Goal: Find specific page/section: Find specific page/section

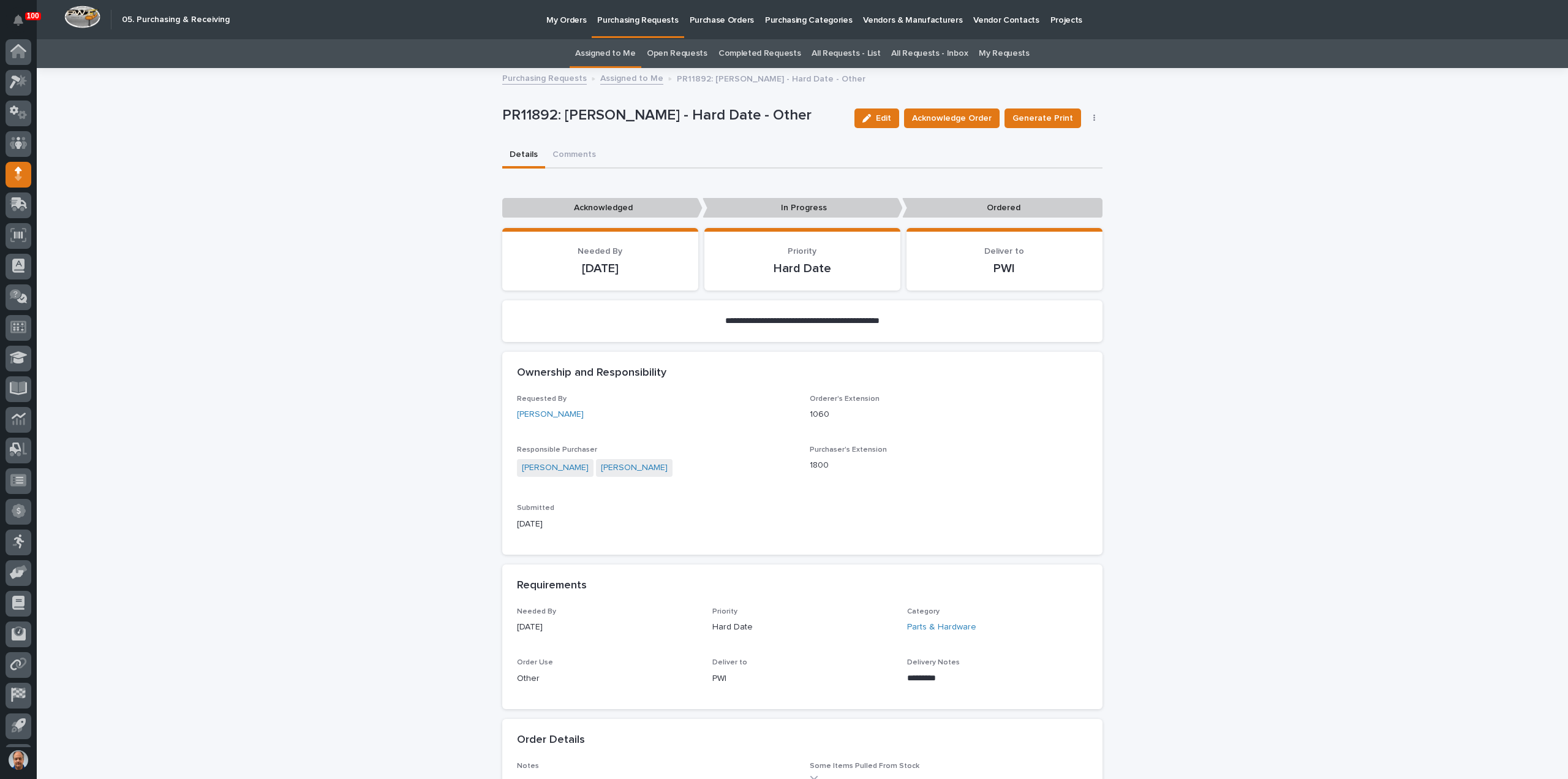
scroll to position [27, 0]
click at [846, 53] on link "All Requests - List" at bounding box center [846, 54] width 69 height 29
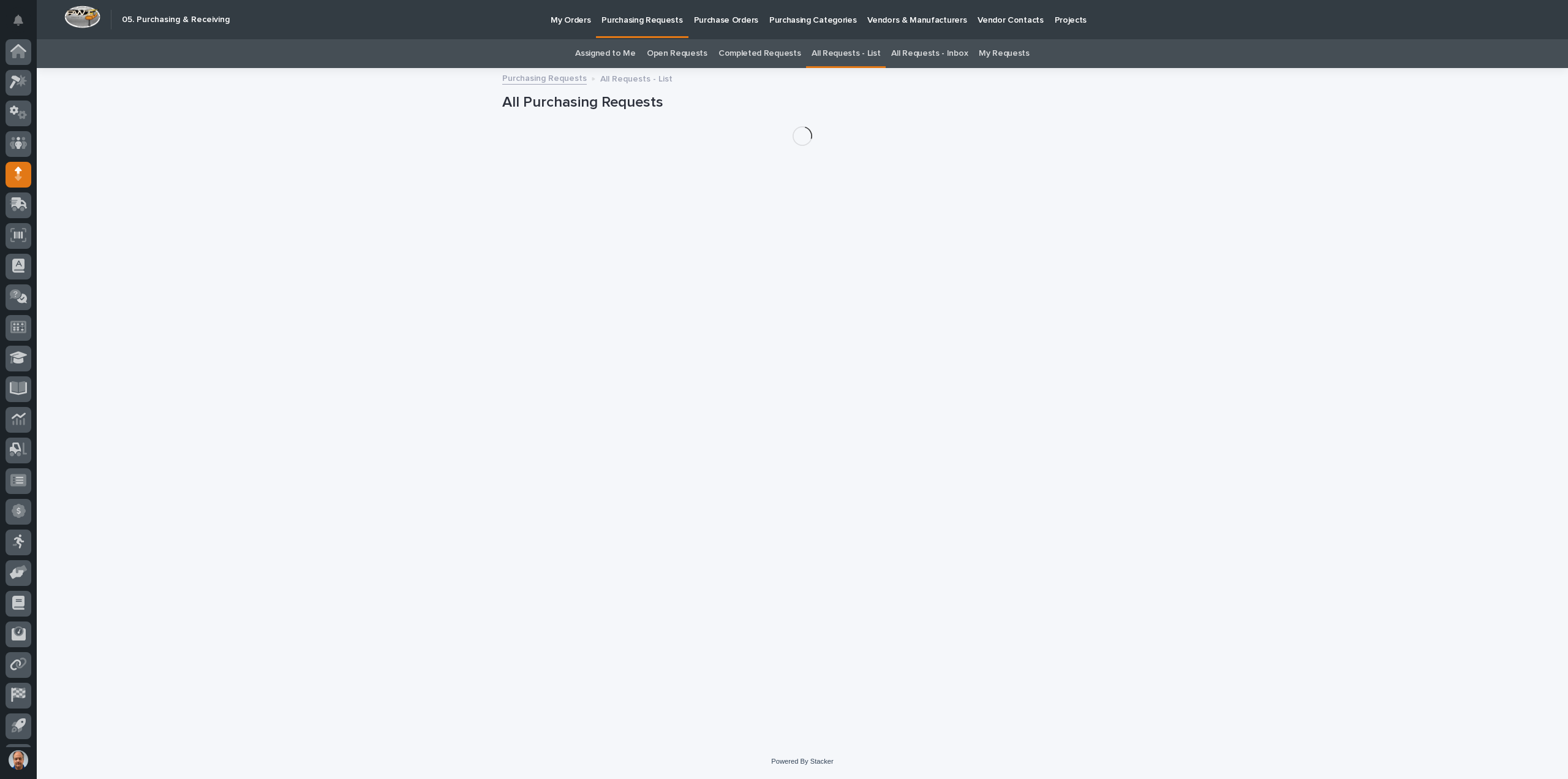
scroll to position [27, 0]
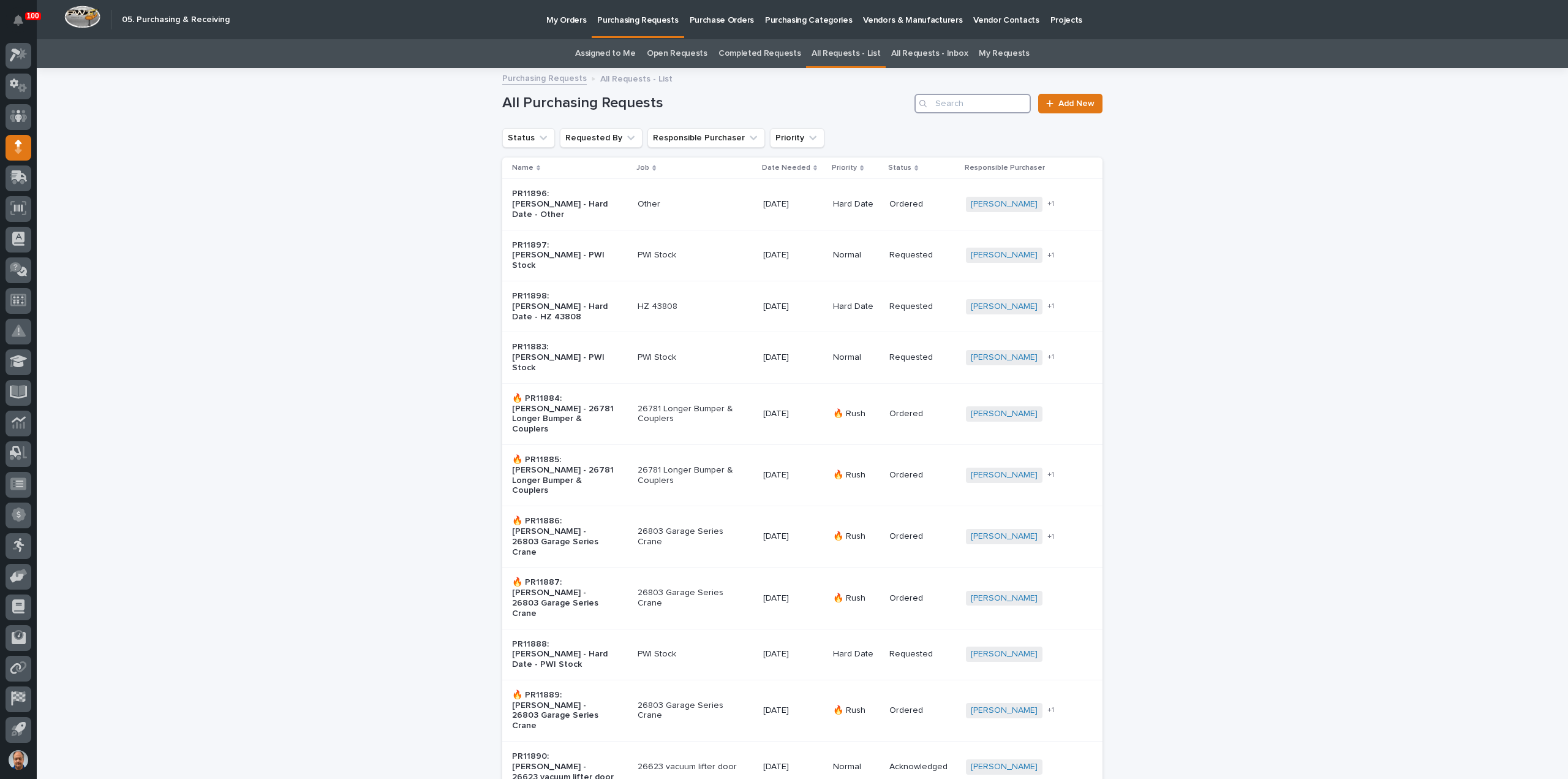
click at [936, 107] on input "Search" at bounding box center [972, 103] width 116 height 19
type input "PR11874"
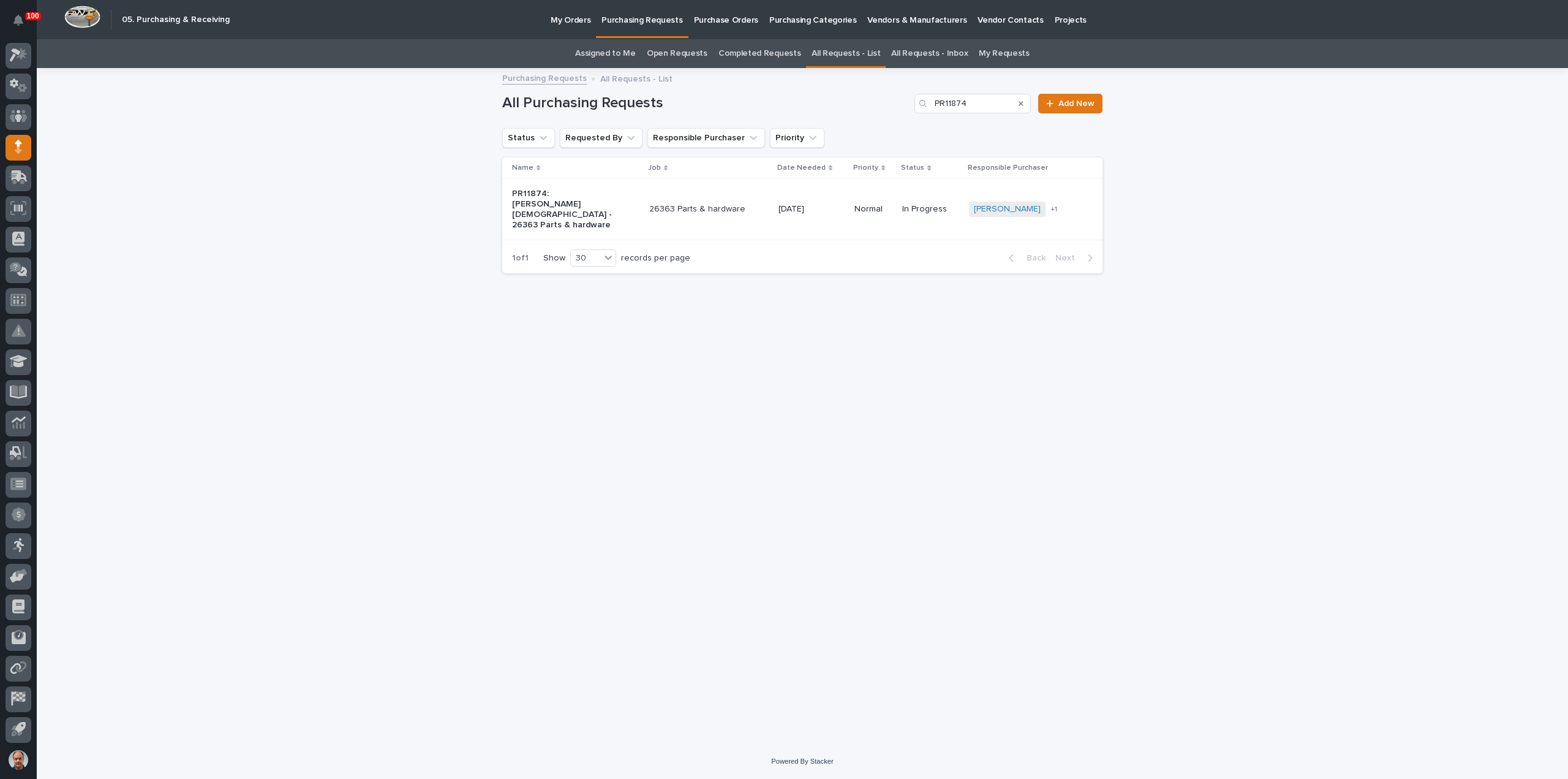
click at [749, 204] on p "26363 Parts & hardware" at bounding box center [700, 209] width 103 height 11
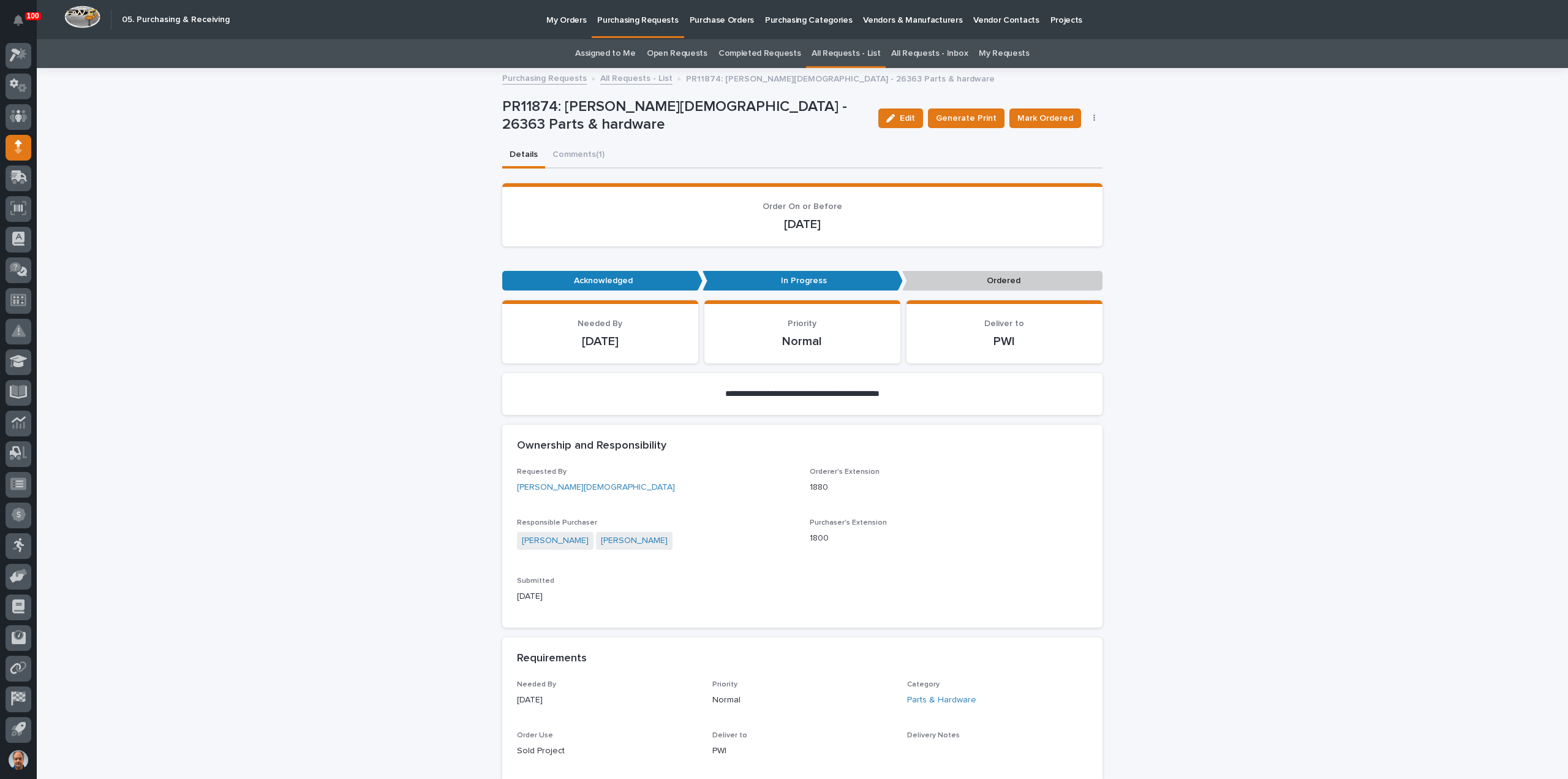
click at [640, 23] on p "Purchasing Requests" at bounding box center [637, 13] width 81 height 26
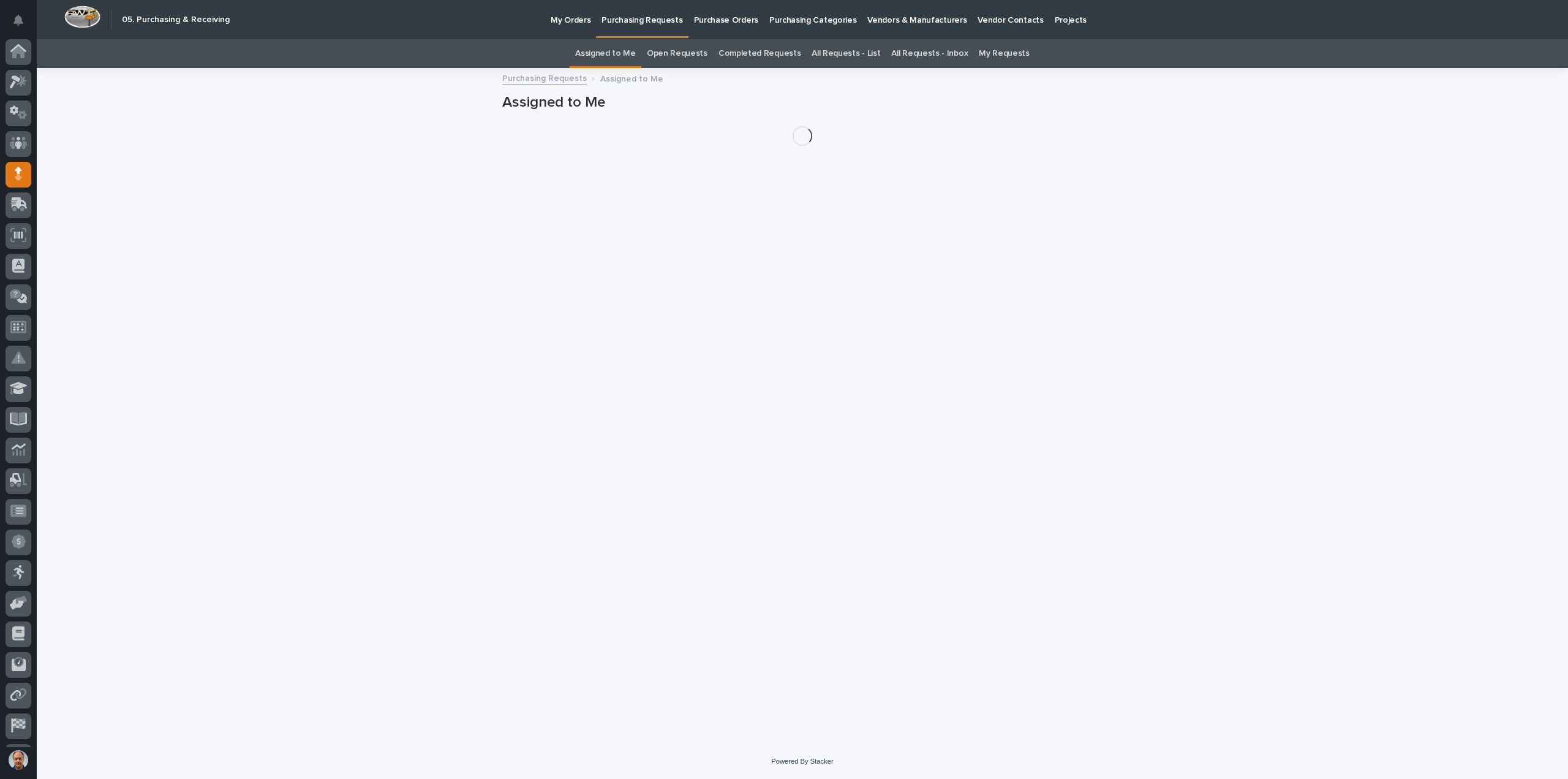
scroll to position [27, 0]
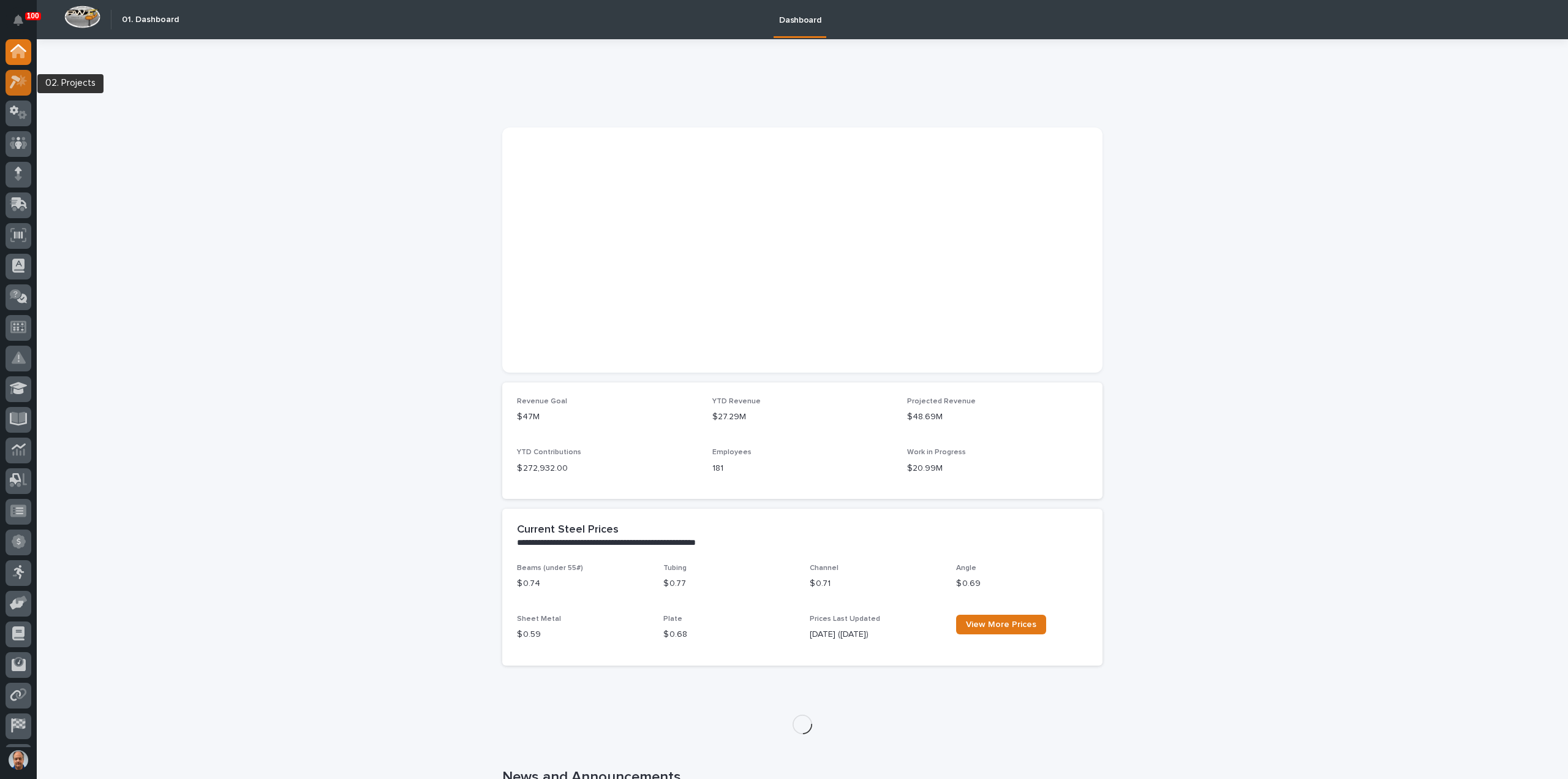
click at [19, 79] on icon at bounding box center [15, 82] width 11 height 14
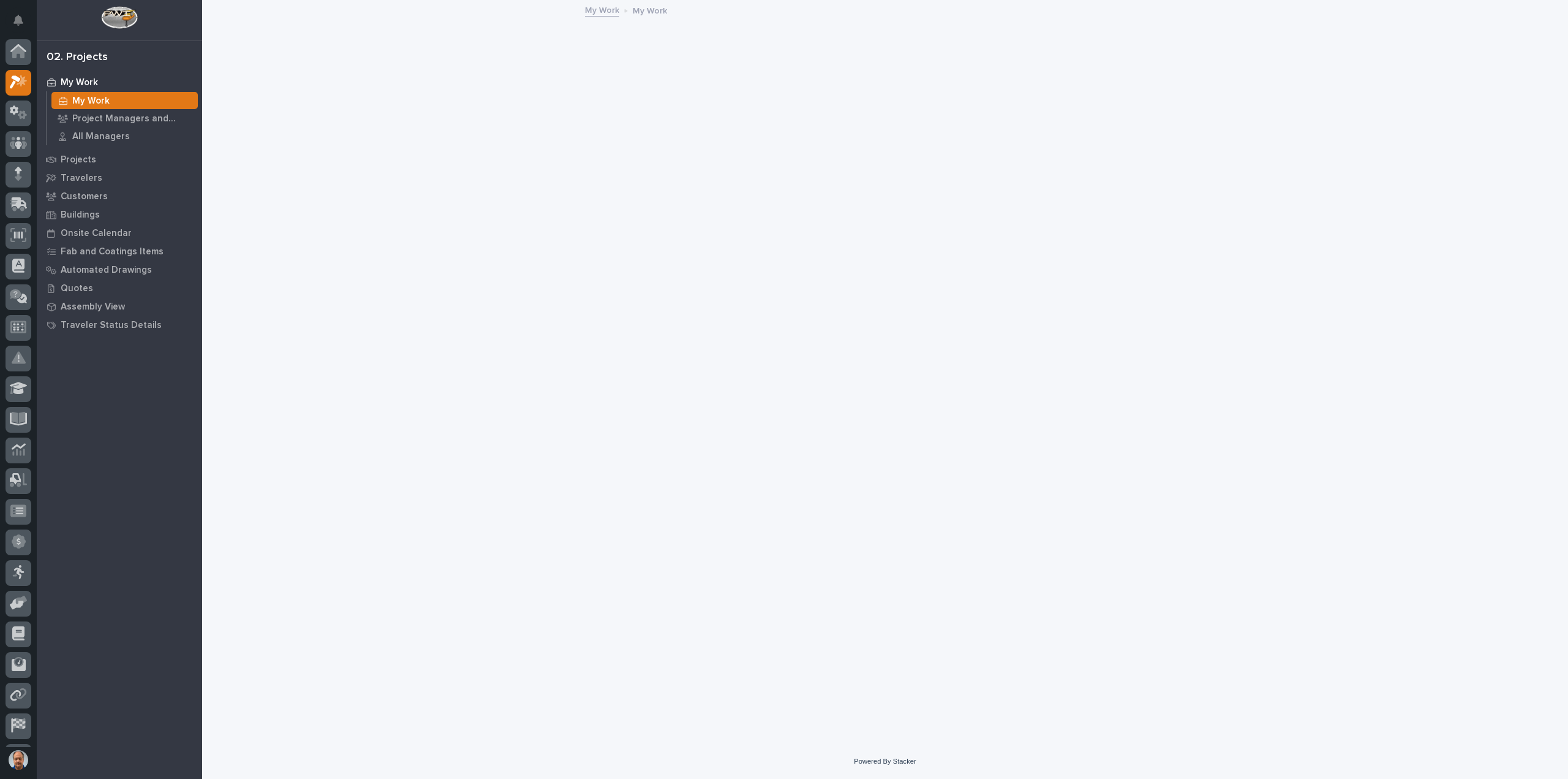
scroll to position [27, 0]
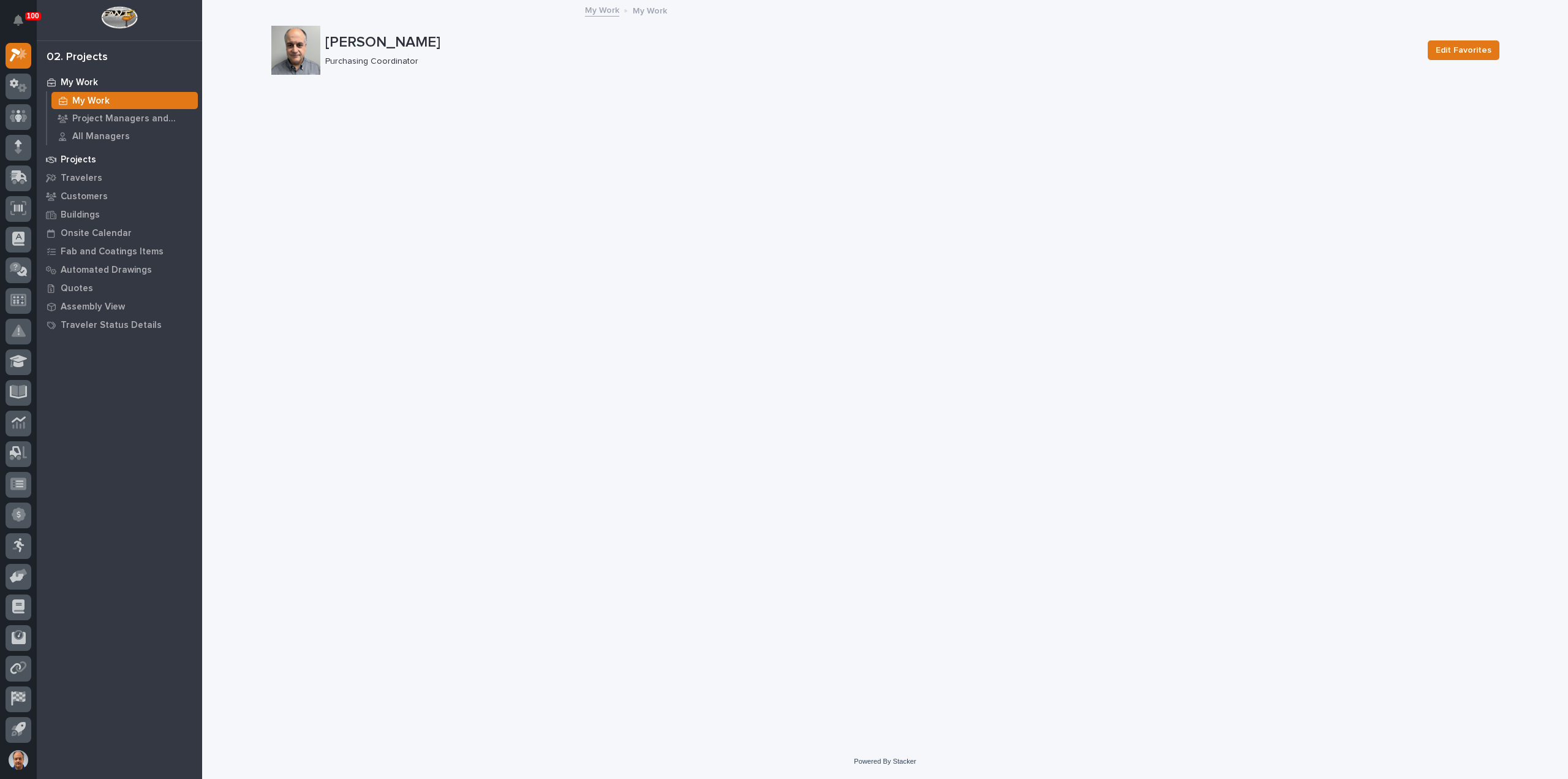
click at [80, 155] on p "Projects" at bounding box center [79, 159] width 36 height 11
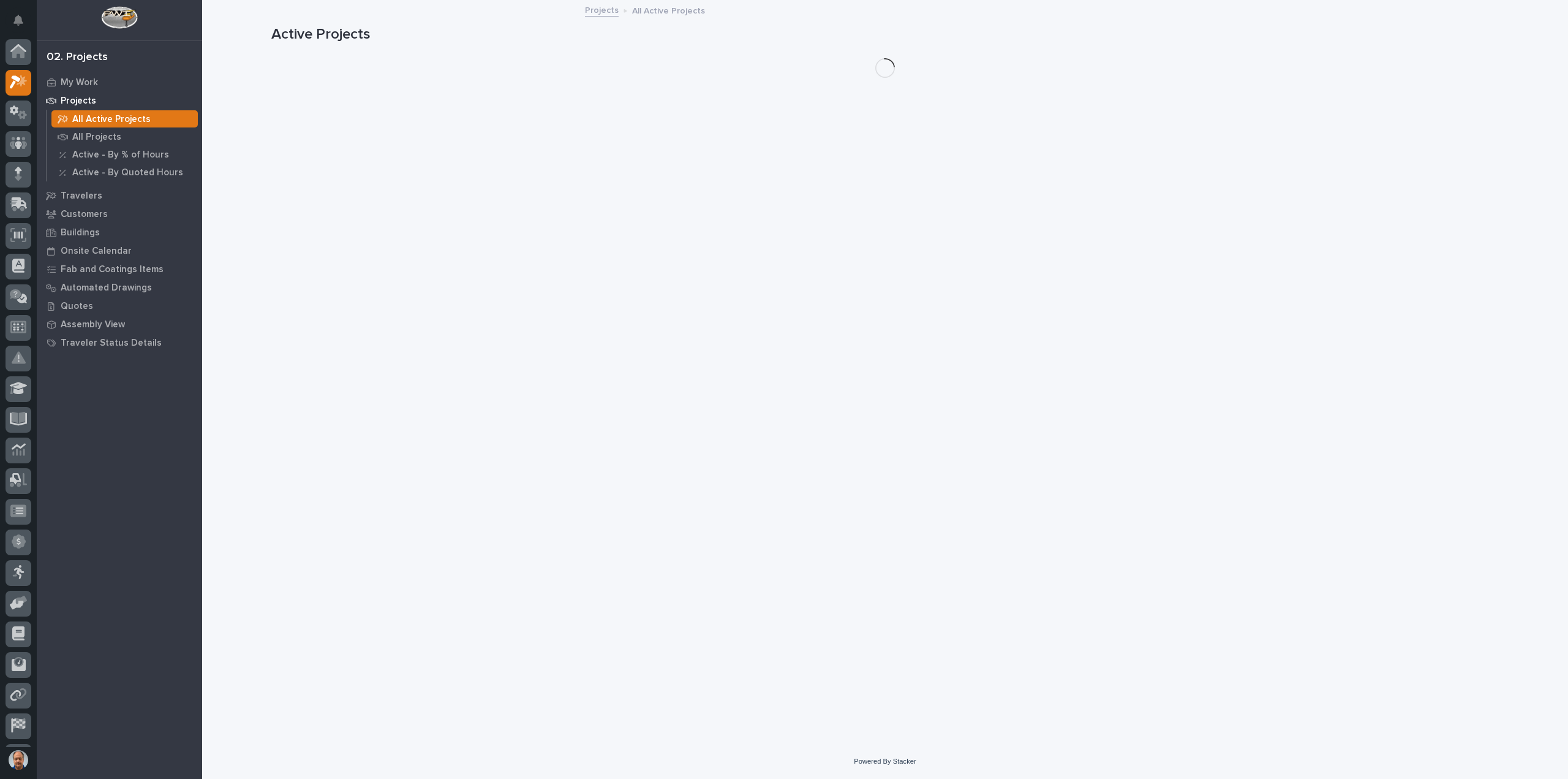
scroll to position [27, 0]
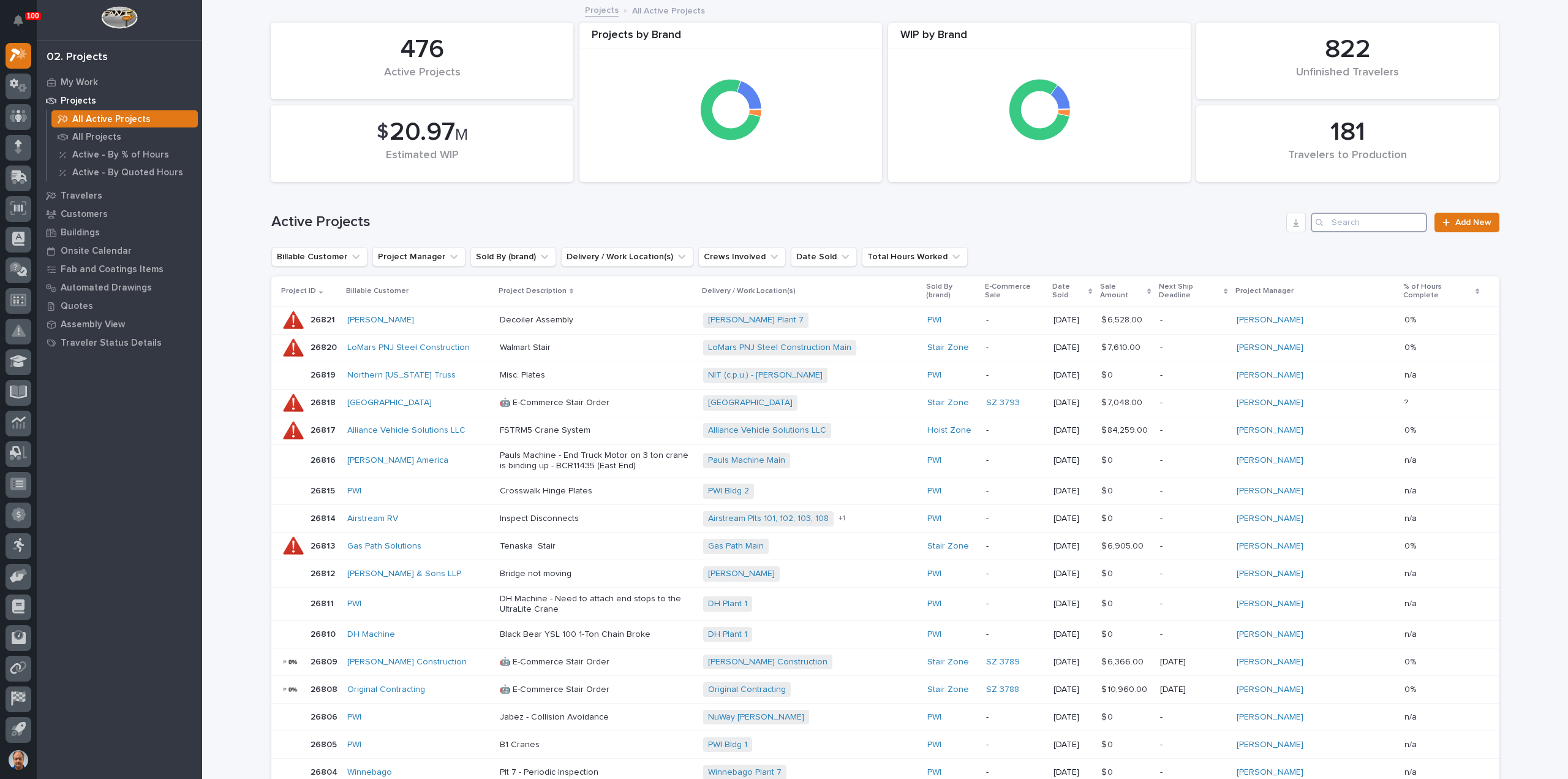
click at [1329, 212] on input "Search" at bounding box center [1369, 222] width 116 height 19
type input "3"
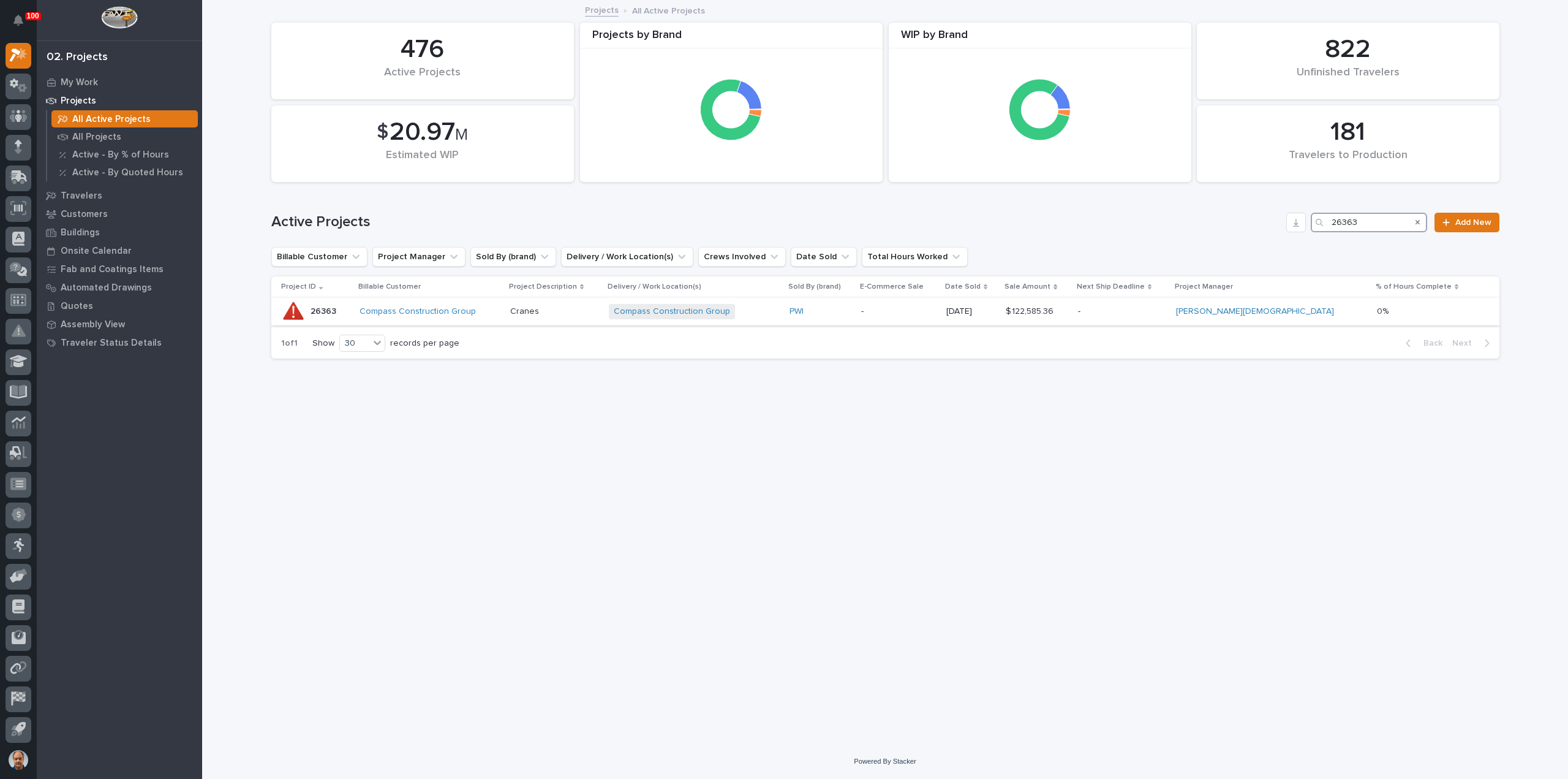
type input "26363"
click at [500, 315] on div "Compass Construction Group" at bounding box center [429, 311] width 141 height 11
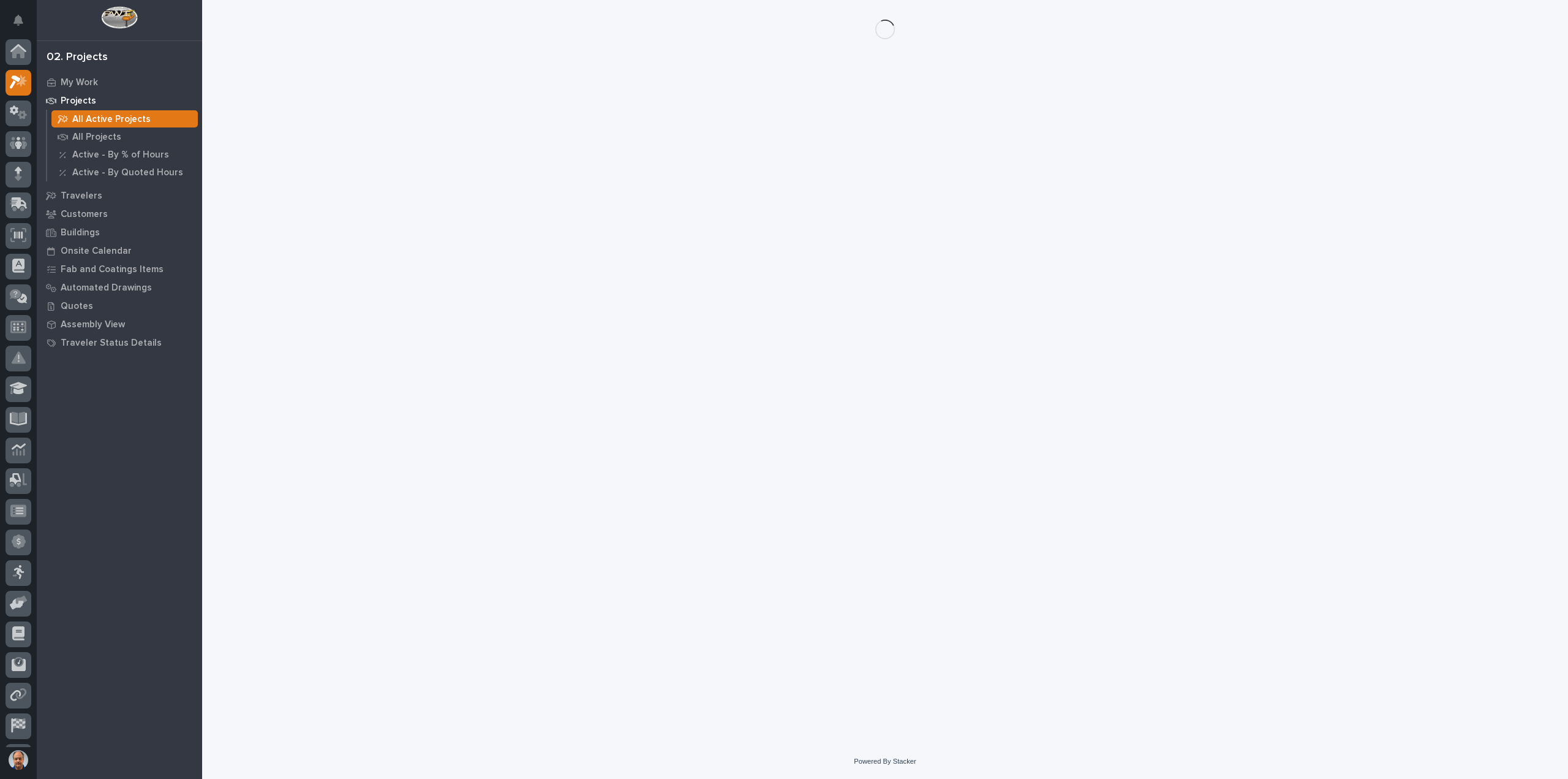
scroll to position [27, 0]
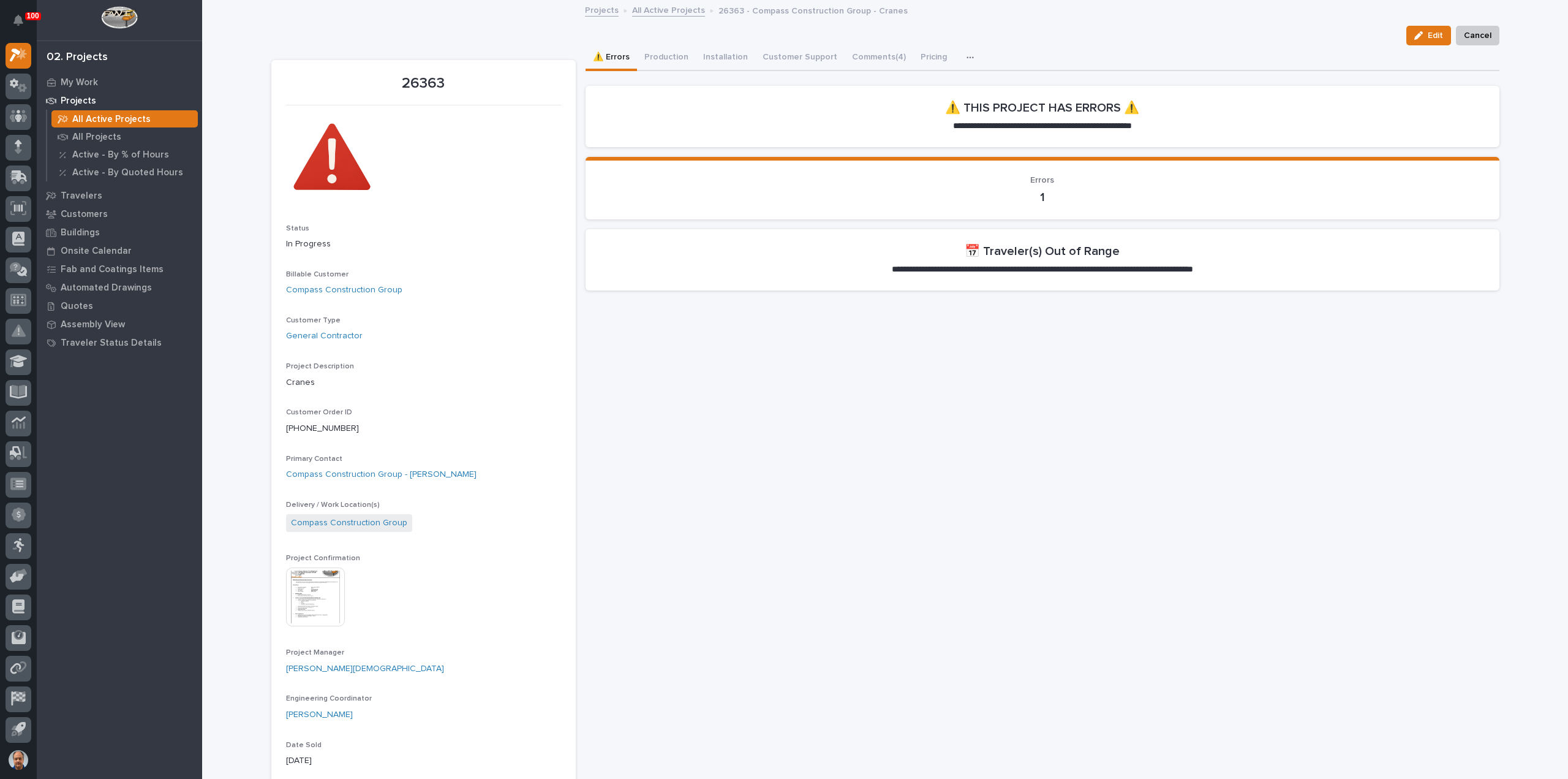
click at [313, 597] on img at bounding box center [315, 597] width 59 height 59
